Goal: Task Accomplishment & Management: Use online tool/utility

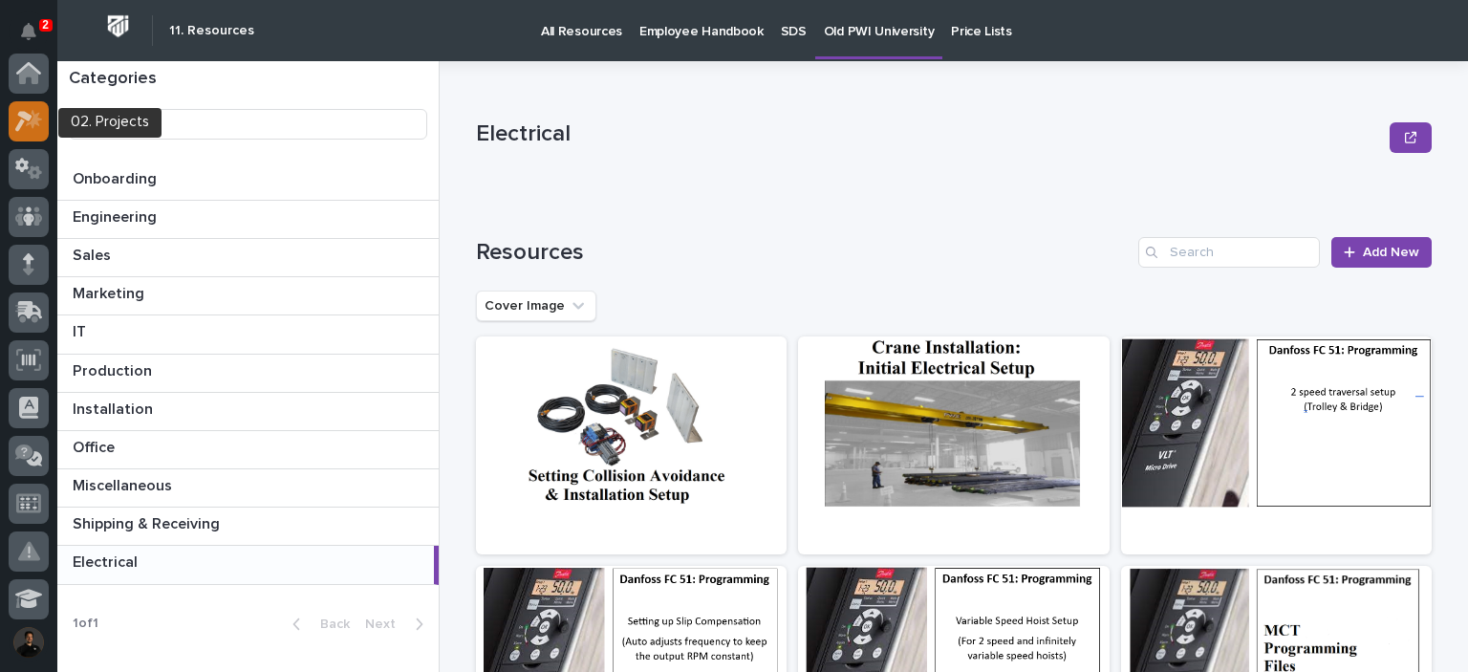
click at [21, 139] on div at bounding box center [29, 121] width 40 height 40
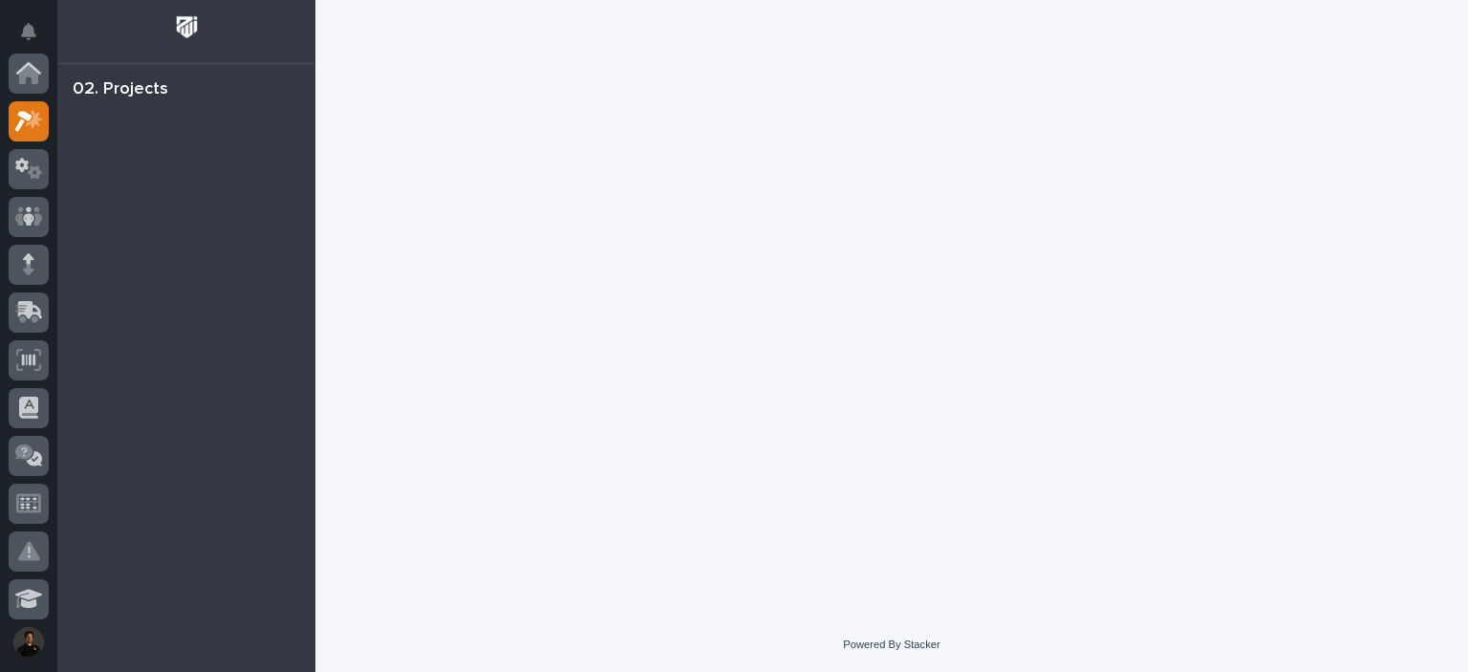
scroll to position [48, 0]
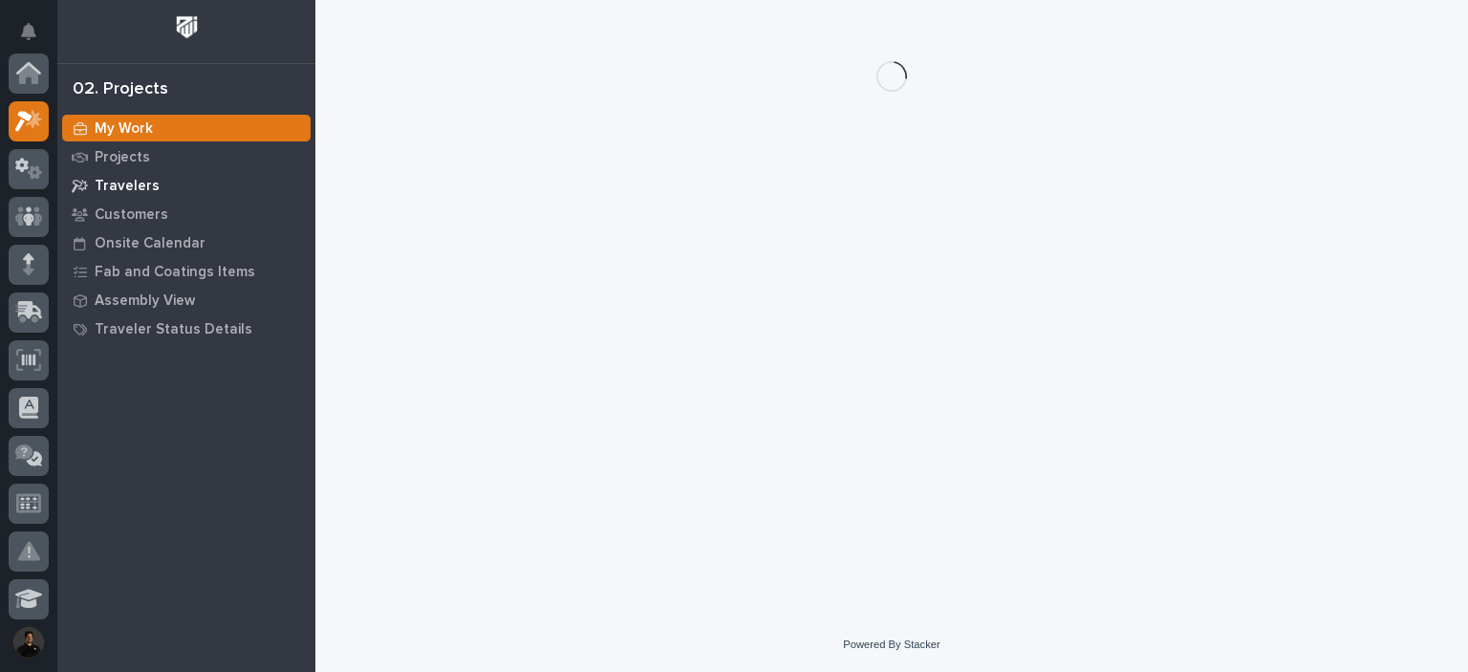
scroll to position [48, 0]
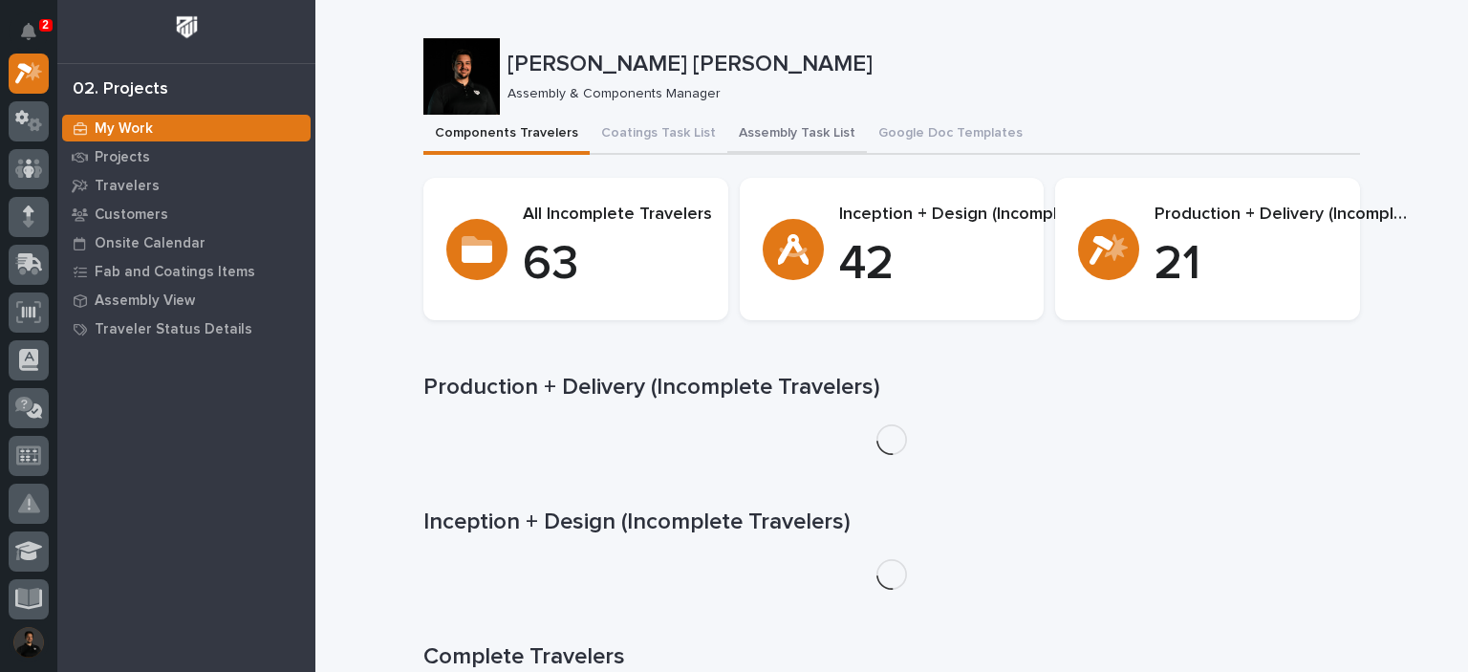
click at [802, 137] on button "Assembly Task List" at bounding box center [797, 135] width 140 height 40
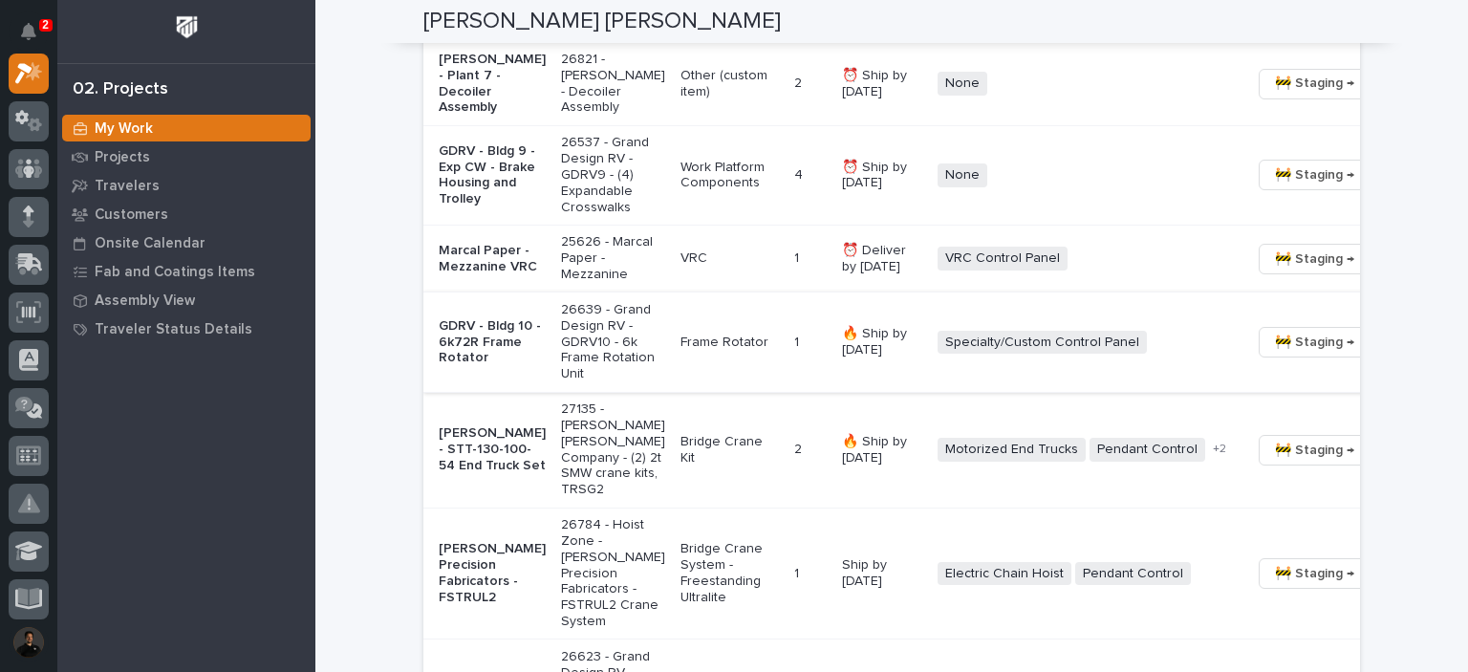
scroll to position [1594, 0]
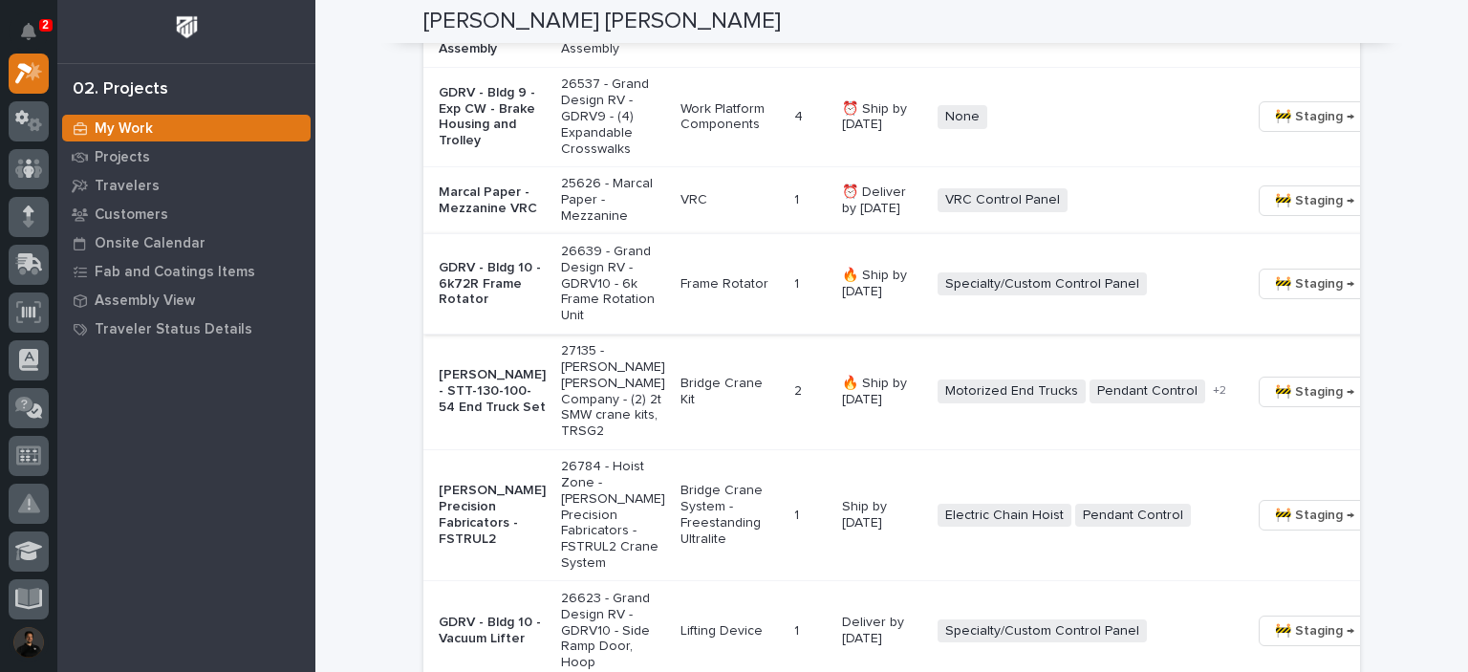
click at [1275, 295] on span "🚧 Staging →" at bounding box center [1314, 283] width 79 height 23
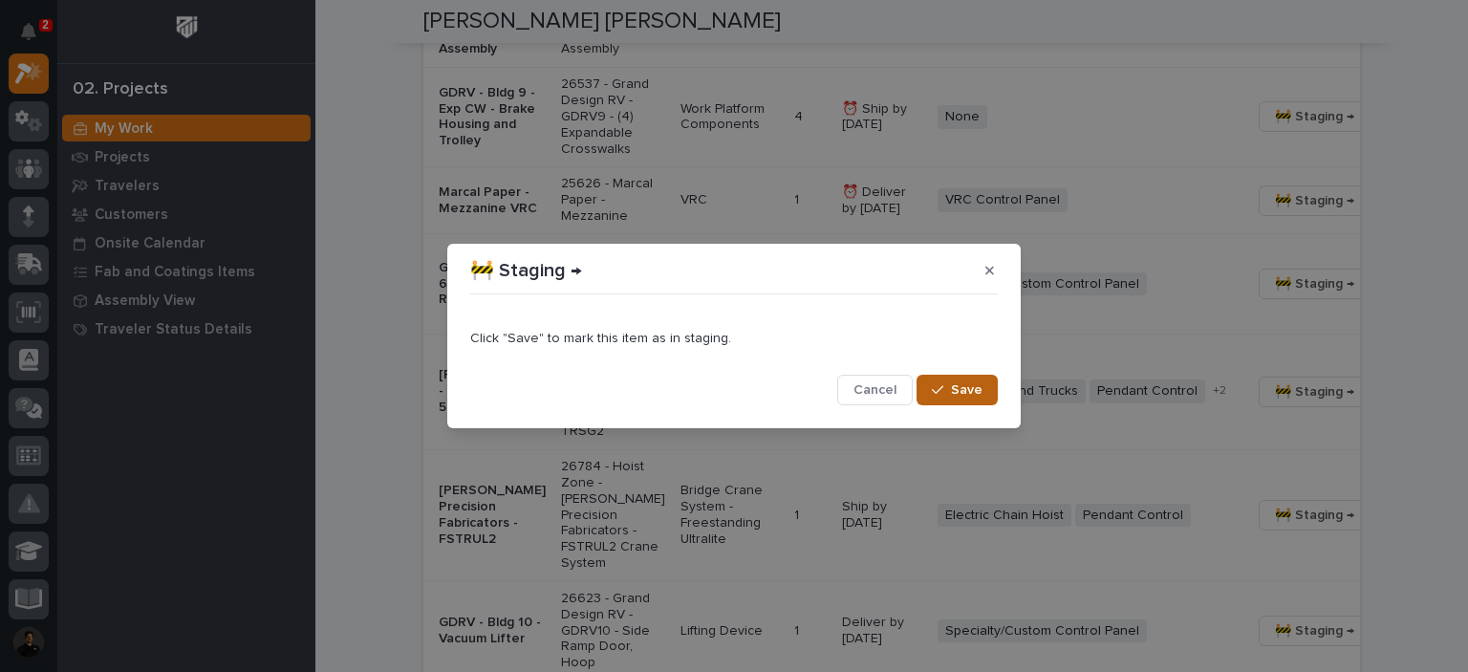
click at [947, 401] on button "Save" at bounding box center [957, 390] width 81 height 31
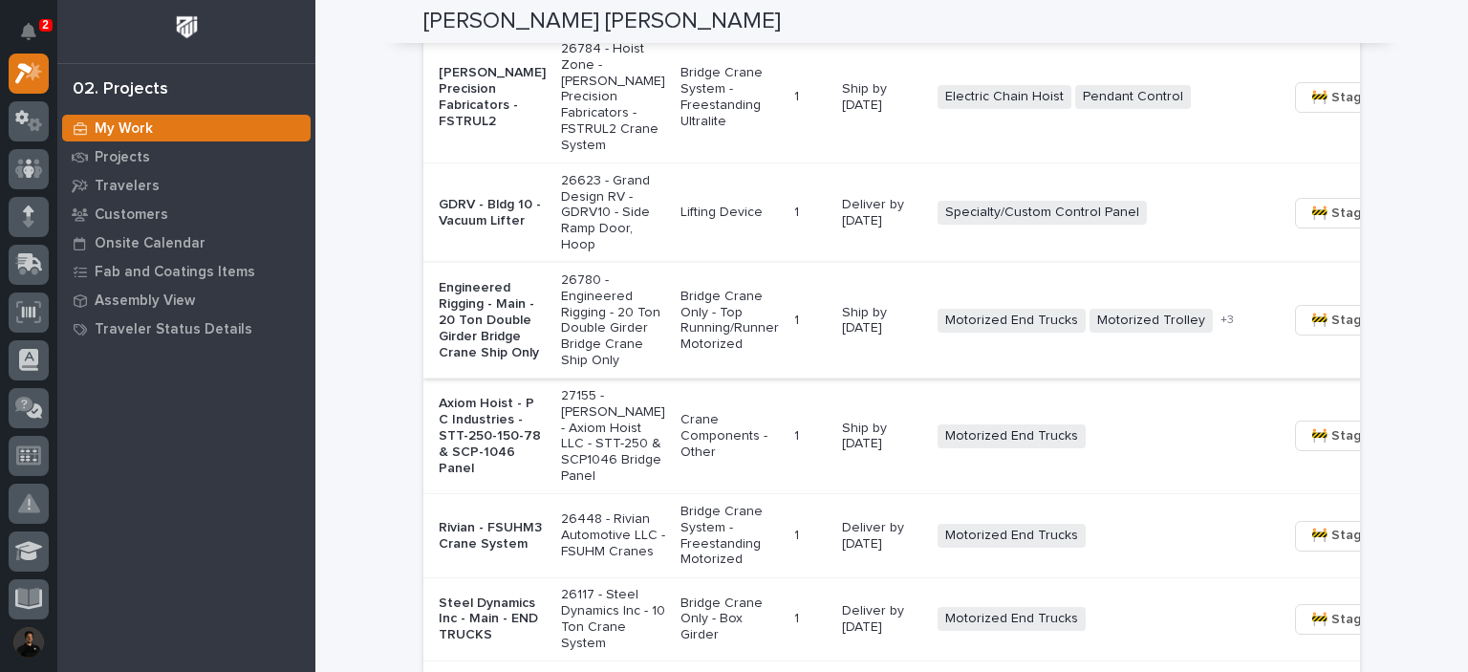
scroll to position [1914, 0]
